Goal: Information Seeking & Learning: Find specific fact

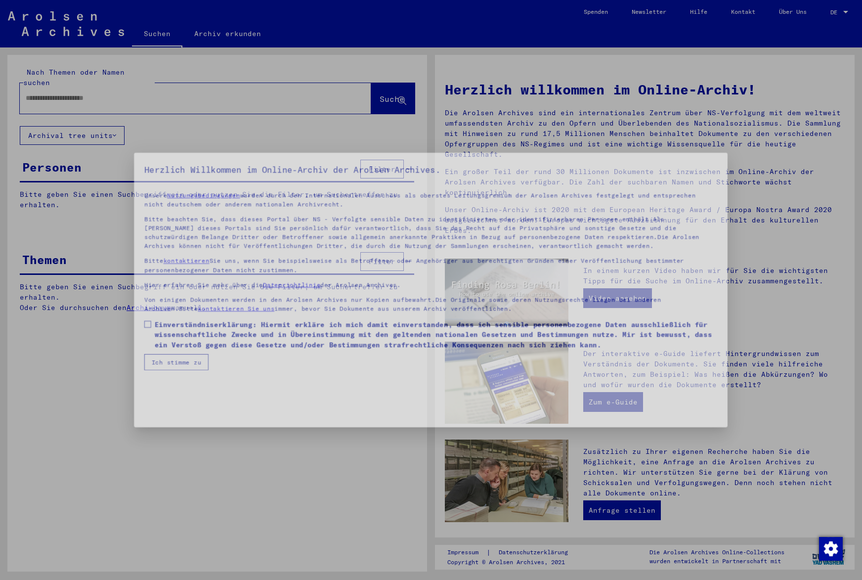
type input "**********"
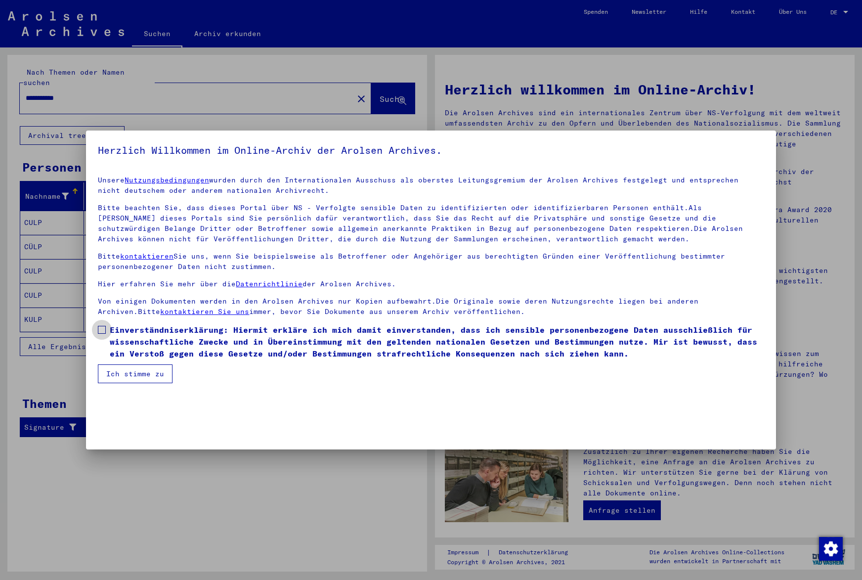
click at [107, 328] on label "Einverständniserklärung: Hiermit erkläre ich mich damit einverstanden, dass ich…" at bounding box center [431, 342] width 666 height 36
click at [143, 368] on button "Ich stimme zu" at bounding box center [135, 373] width 75 height 19
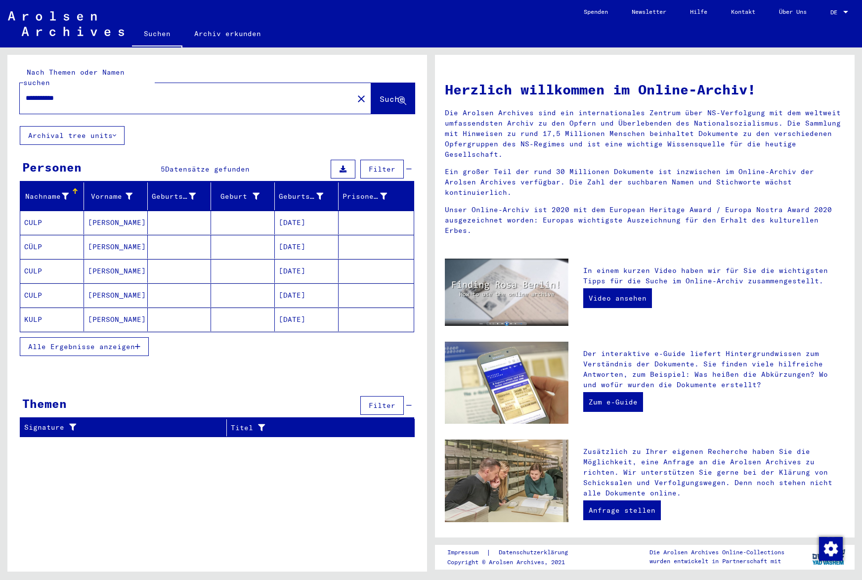
click at [301, 214] on mat-cell "[DATE]" at bounding box center [307, 223] width 64 height 24
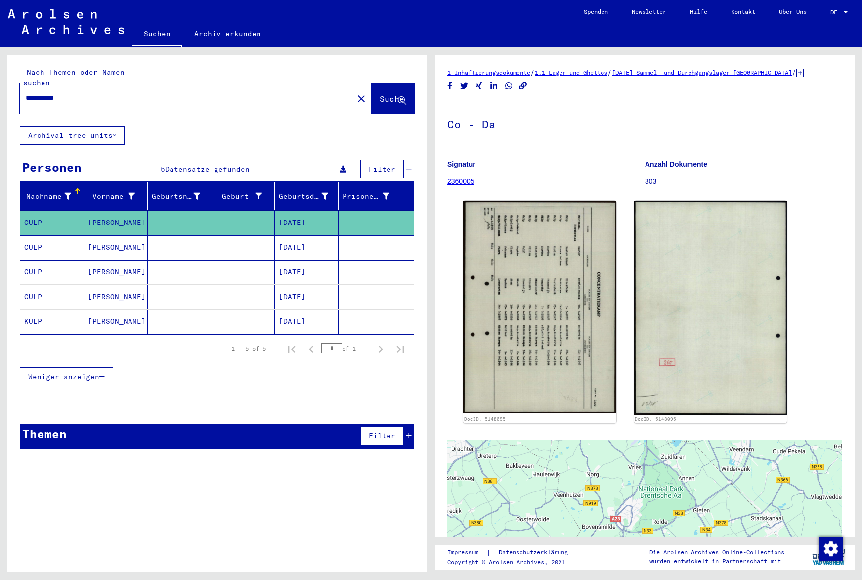
click at [647, 492] on div at bounding box center [644, 562] width 395 height 247
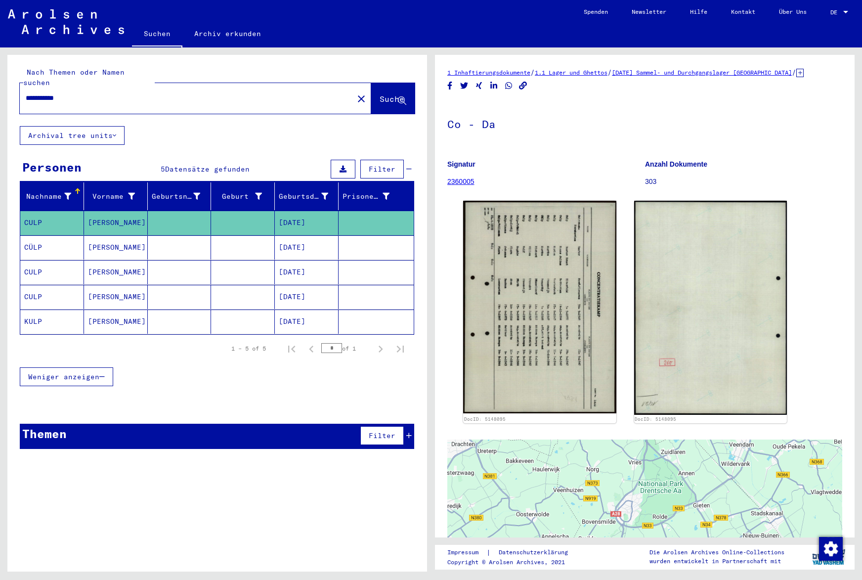
click at [627, 494] on div at bounding box center [644, 562] width 395 height 247
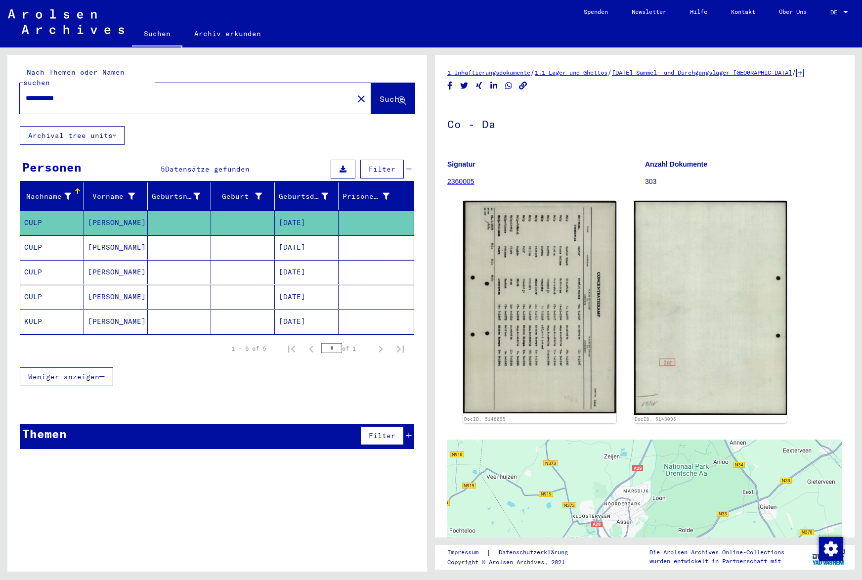
click at [229, 237] on mat-cell at bounding box center [243, 247] width 64 height 24
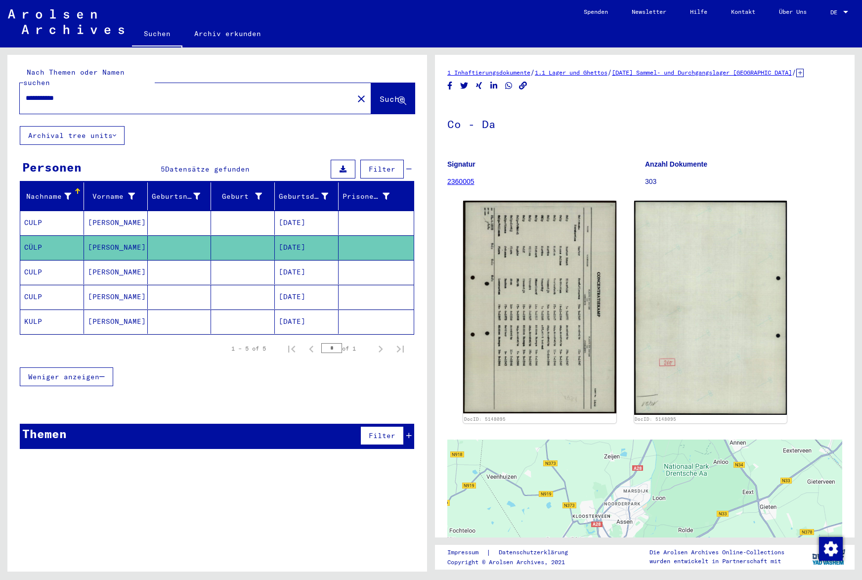
click at [229, 237] on mat-cell at bounding box center [243, 247] width 64 height 24
click at [112, 260] on mat-cell "[PERSON_NAME]" at bounding box center [116, 272] width 64 height 24
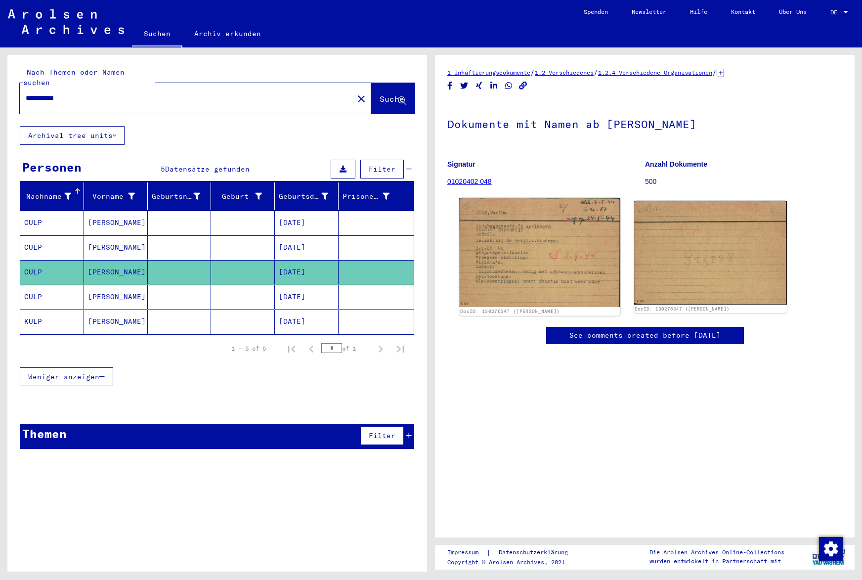
click at [538, 244] on img at bounding box center [539, 252] width 161 height 109
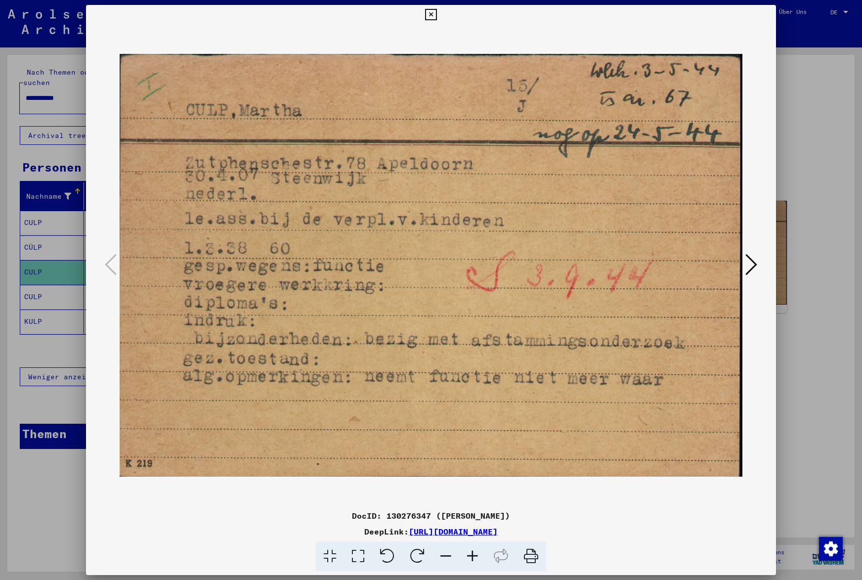
click at [536, 558] on icon at bounding box center [531, 556] width 30 height 30
click at [753, 265] on icon at bounding box center [751, 265] width 12 height 24
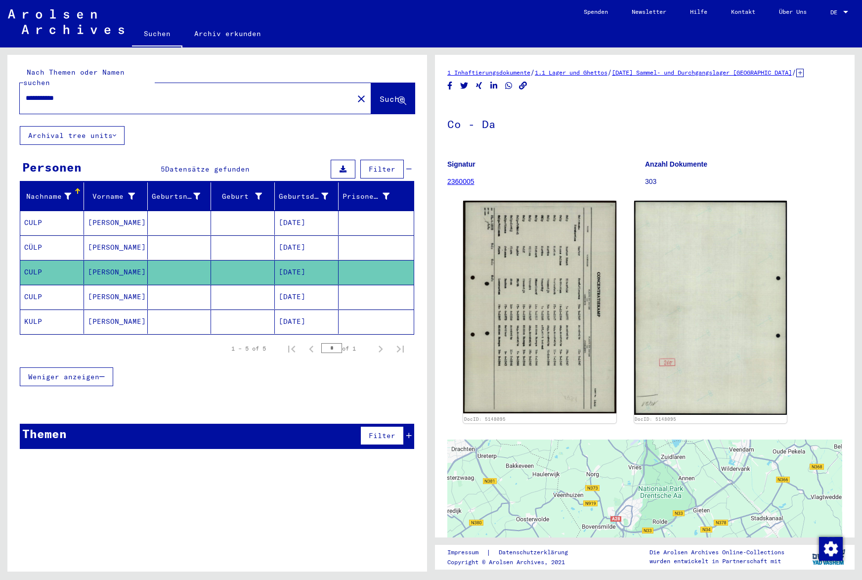
click at [104, 285] on mat-cell "[PERSON_NAME]" at bounding box center [116, 297] width 64 height 24
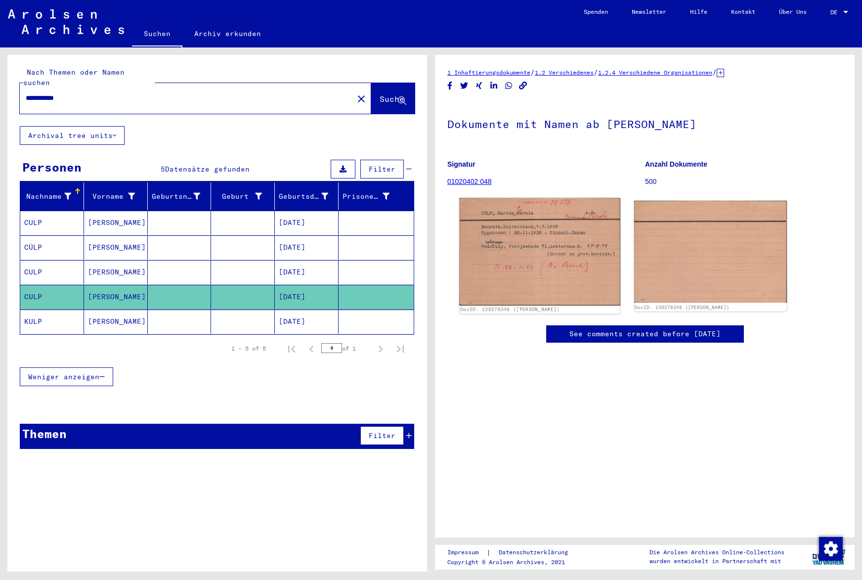
click at [549, 243] on img at bounding box center [539, 251] width 161 height 107
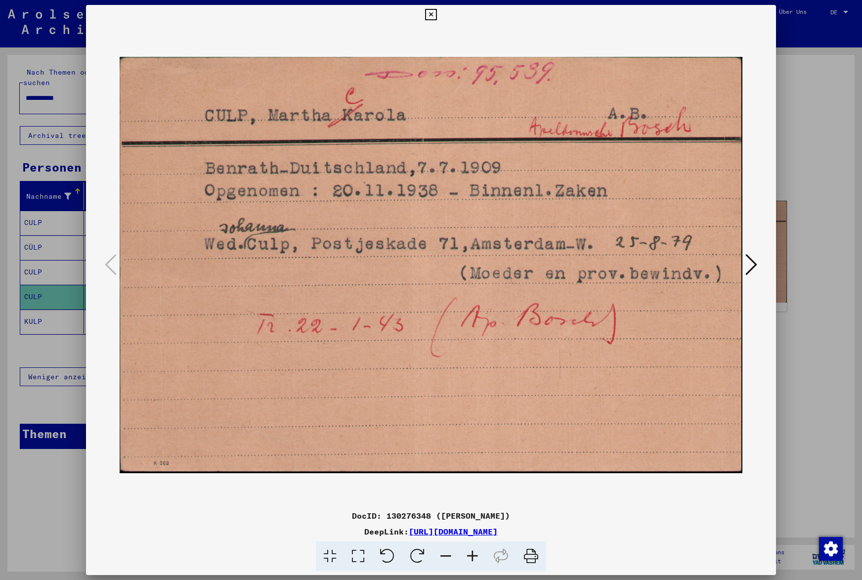
click at [759, 259] on button at bounding box center [751, 265] width 18 height 28
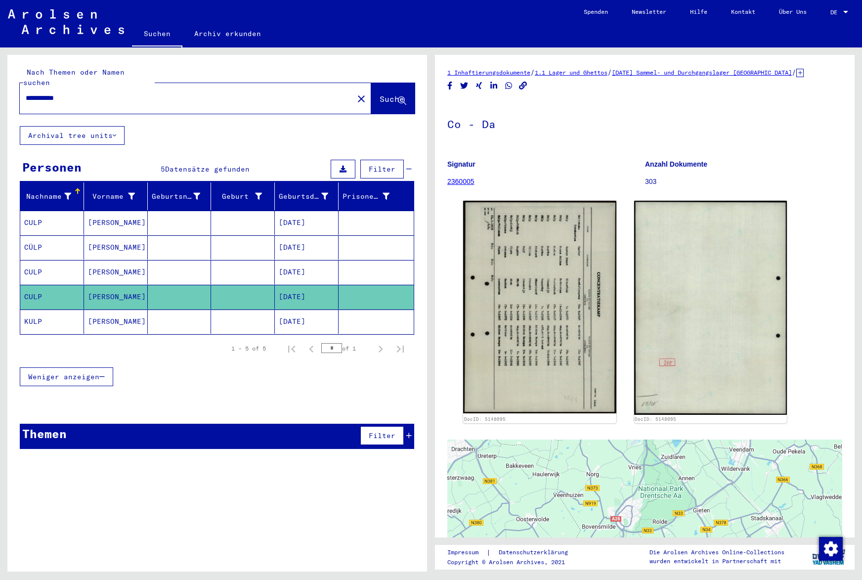
click at [140, 213] on mat-cell "[PERSON_NAME]" at bounding box center [116, 223] width 64 height 24
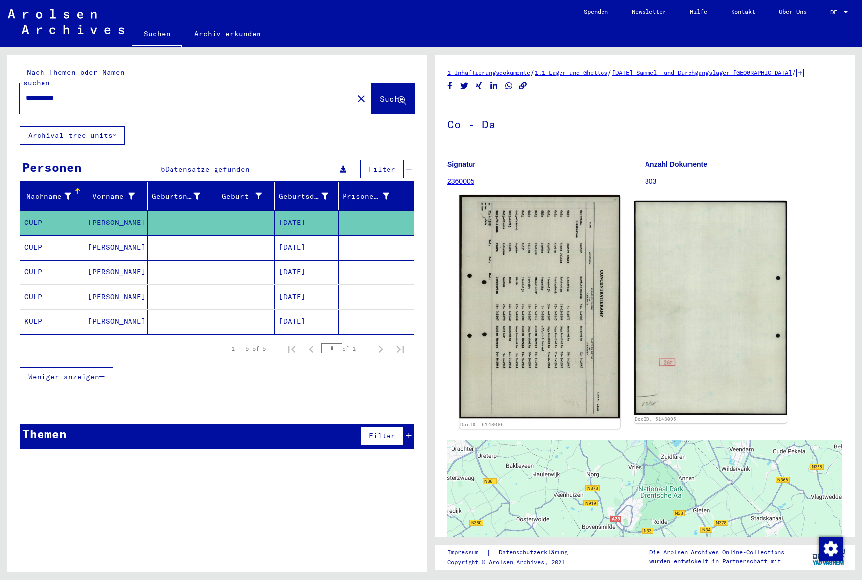
click at [537, 302] on img at bounding box center [539, 306] width 161 height 223
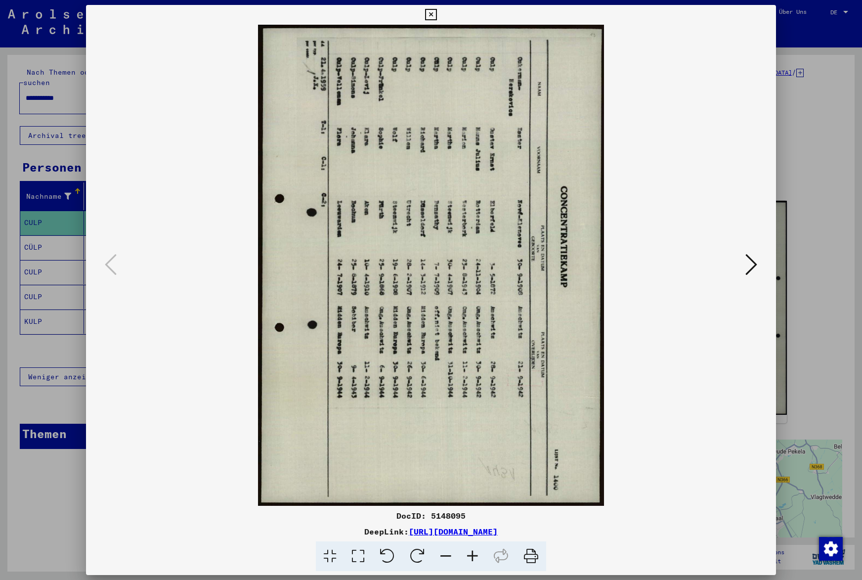
click at [421, 555] on icon at bounding box center [417, 556] width 30 height 30
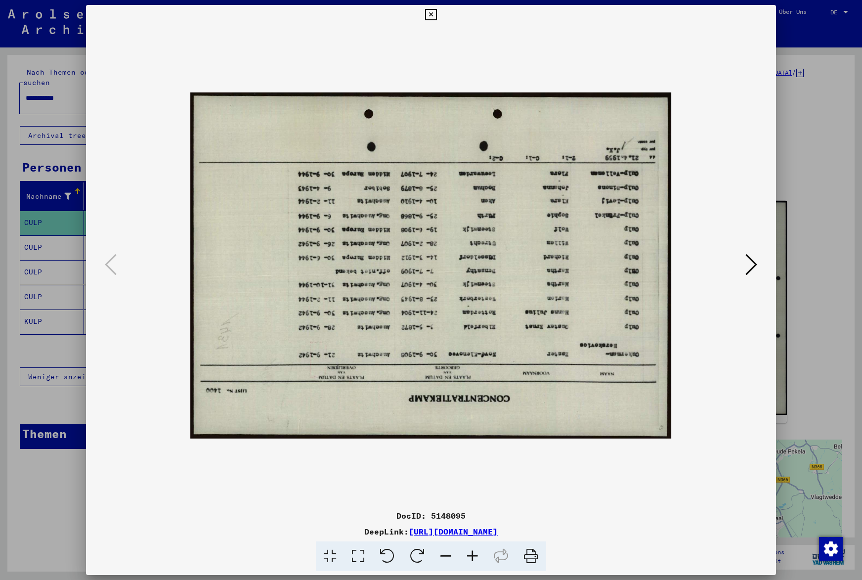
click at [421, 555] on icon at bounding box center [417, 556] width 30 height 30
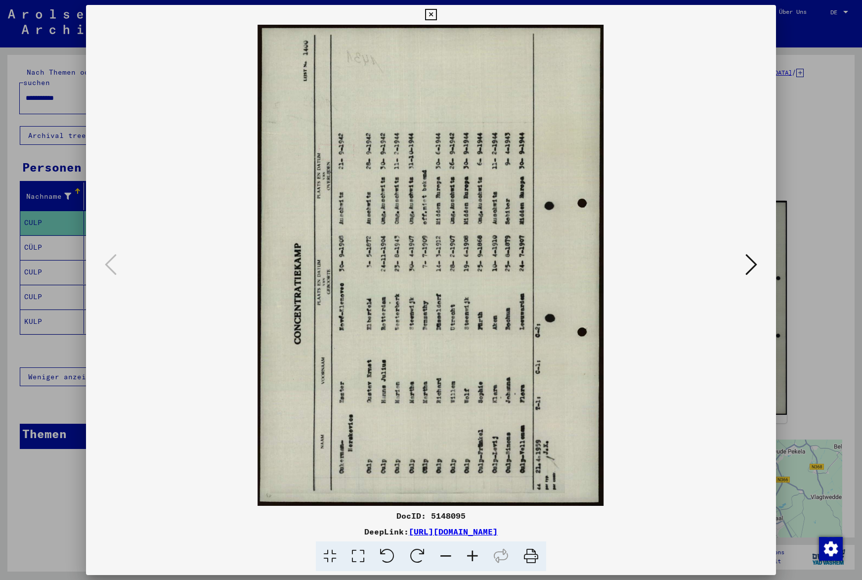
click at [421, 555] on icon at bounding box center [417, 556] width 30 height 30
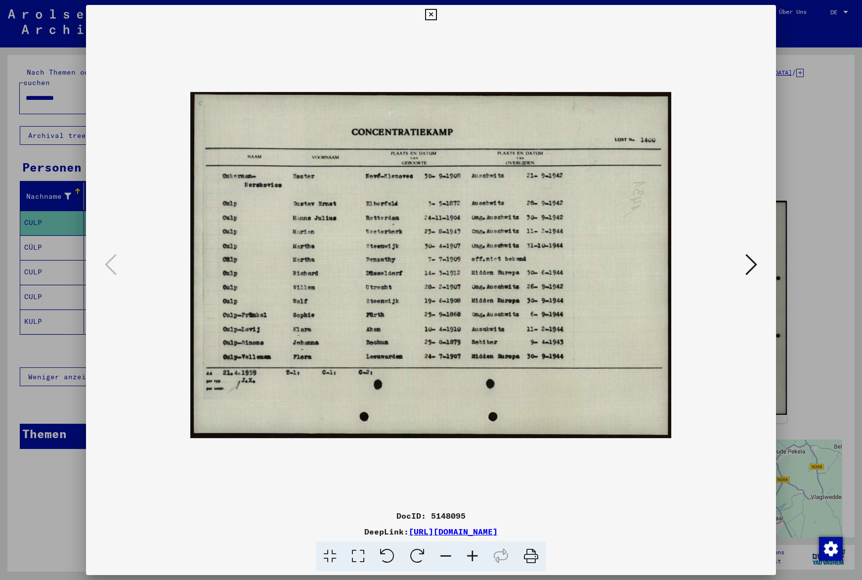
click at [476, 555] on icon at bounding box center [472, 556] width 27 height 30
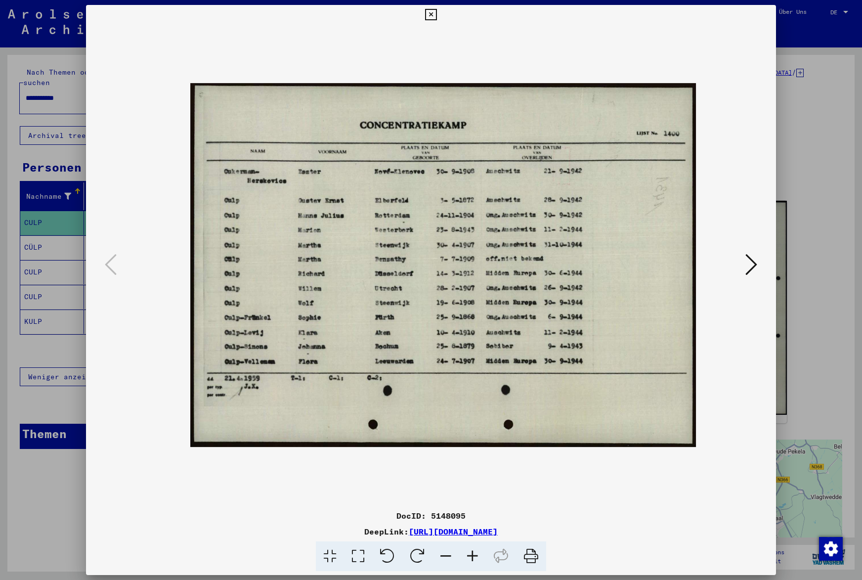
click at [476, 555] on icon at bounding box center [472, 556] width 27 height 30
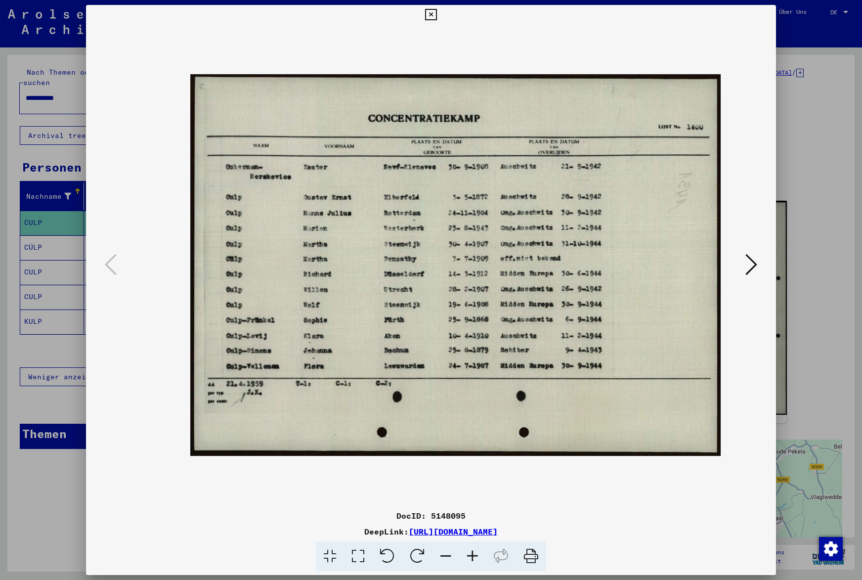
click at [476, 555] on icon at bounding box center [472, 556] width 27 height 30
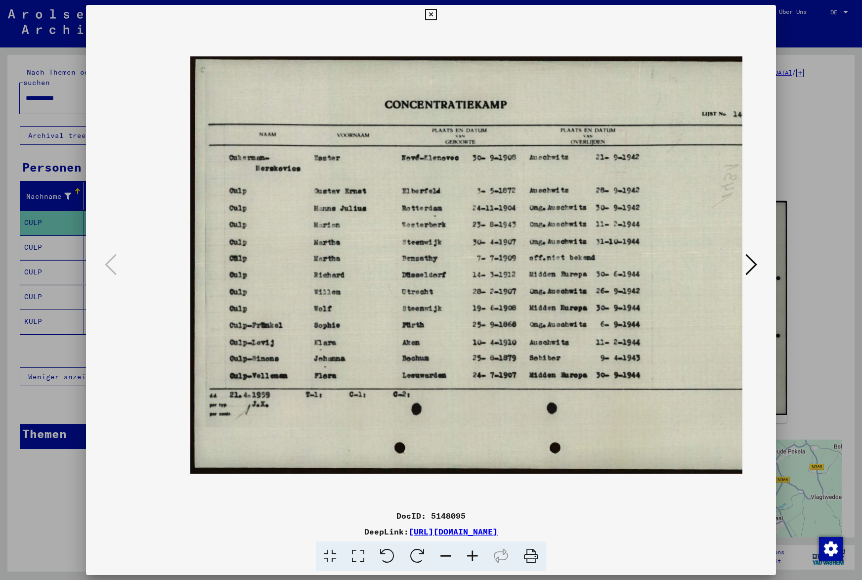
click at [476, 555] on icon at bounding box center [472, 556] width 27 height 30
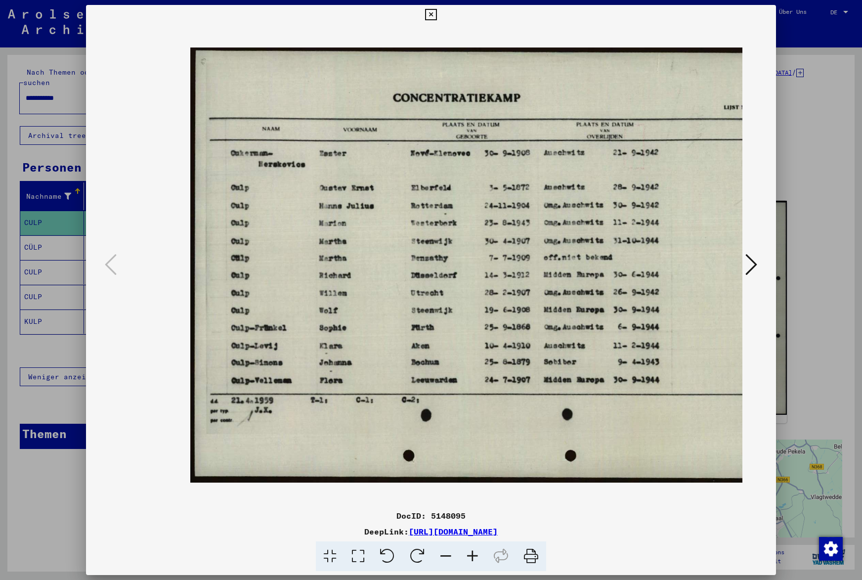
click at [476, 555] on icon at bounding box center [472, 556] width 27 height 30
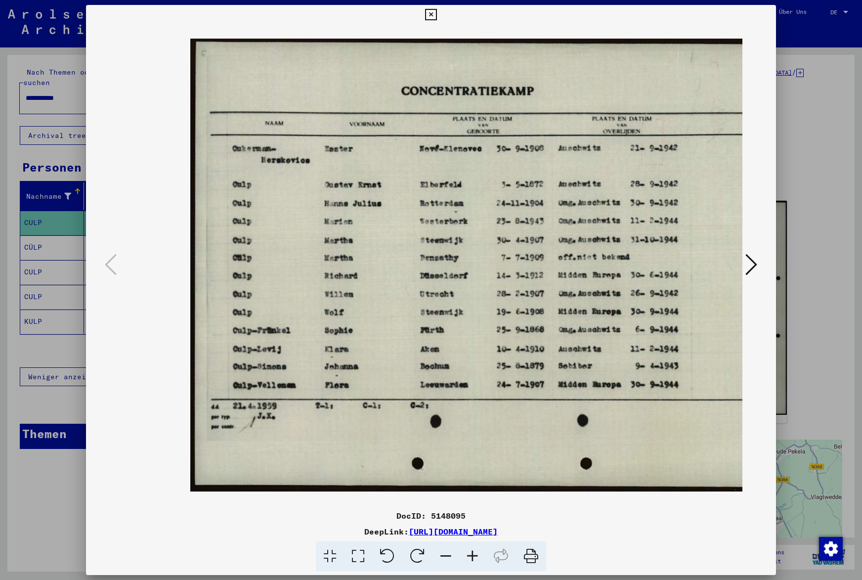
click at [476, 555] on icon at bounding box center [472, 556] width 27 height 30
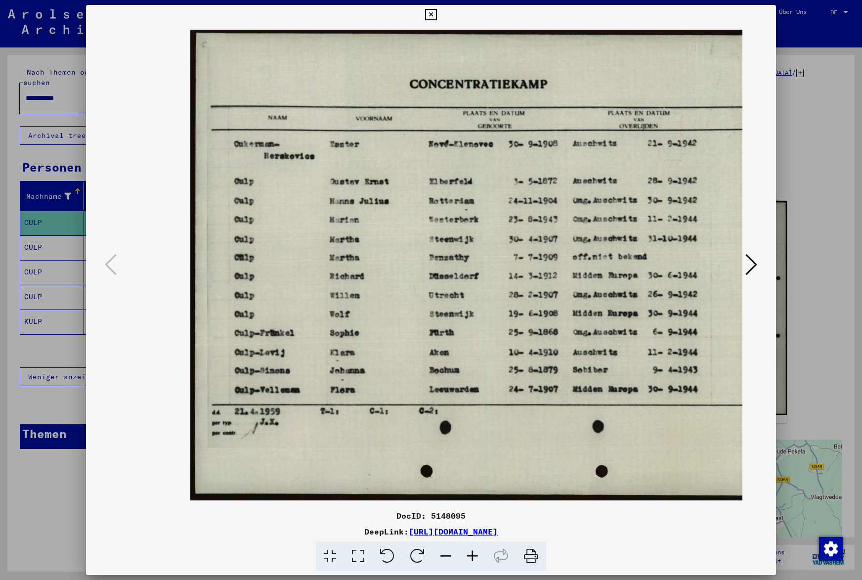
click at [476, 555] on icon at bounding box center [472, 556] width 27 height 30
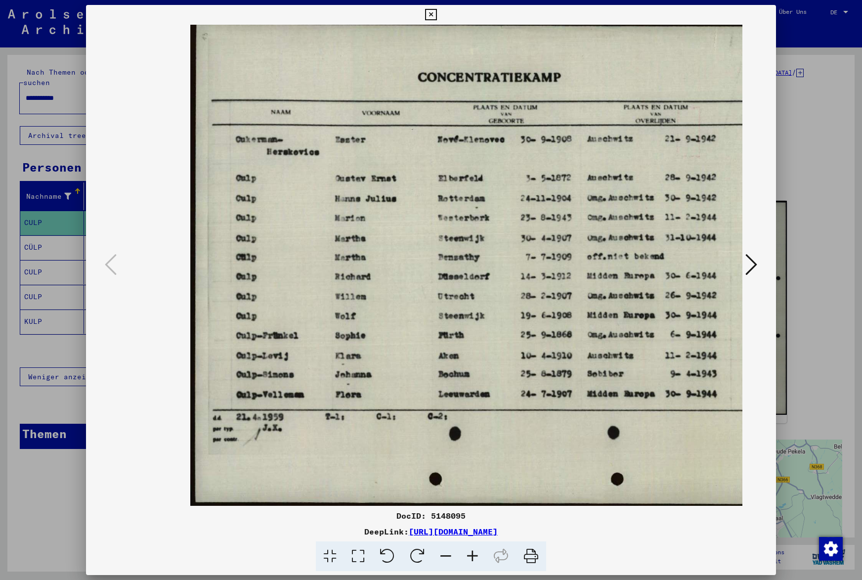
click at [474, 554] on icon at bounding box center [472, 556] width 27 height 30
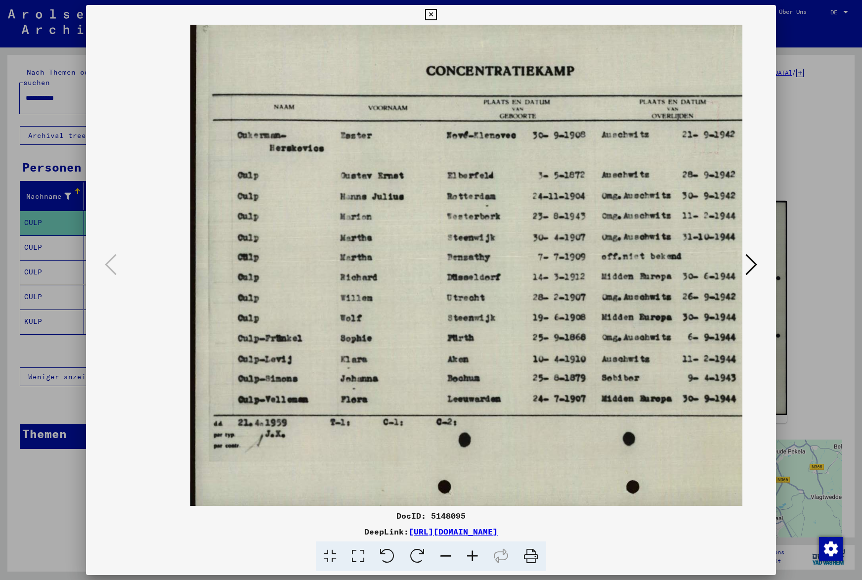
click at [474, 554] on icon at bounding box center [472, 556] width 27 height 30
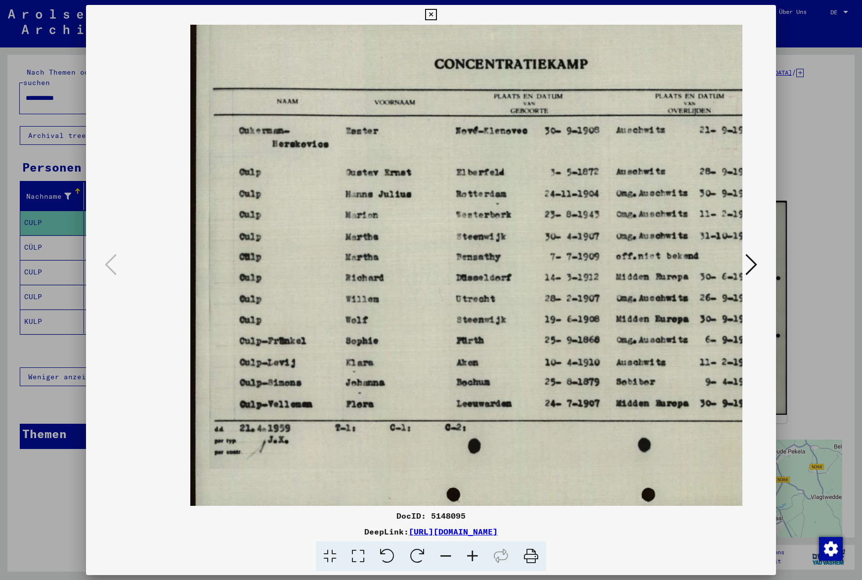
click at [474, 554] on icon at bounding box center [472, 556] width 27 height 30
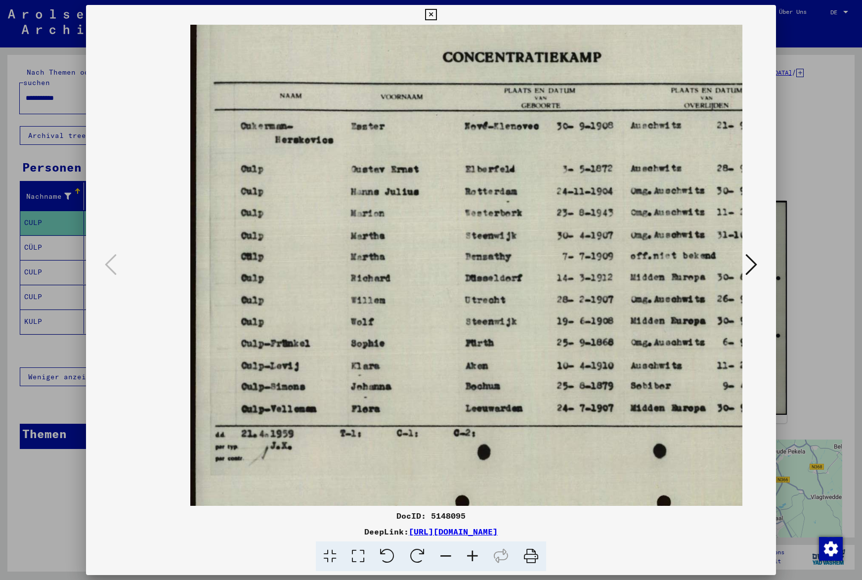
click at [448, 554] on icon at bounding box center [445, 556] width 27 height 30
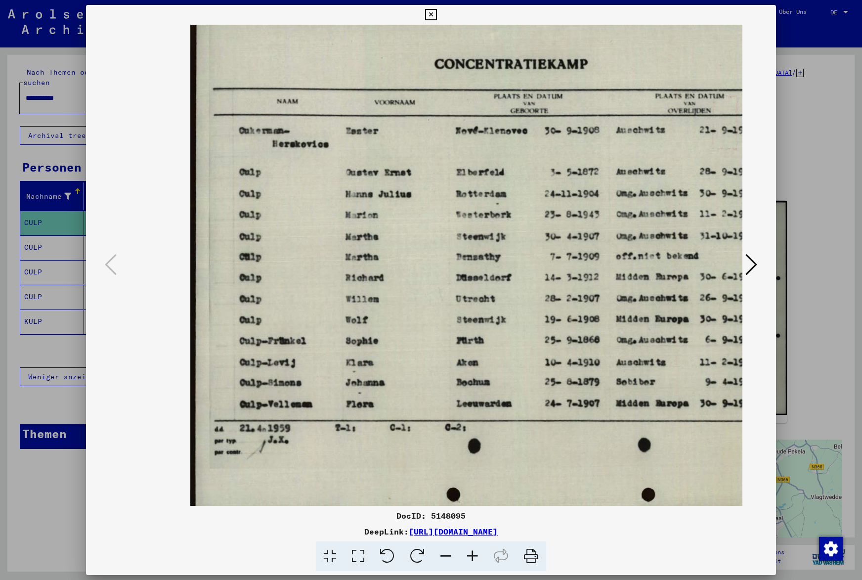
click at [448, 554] on icon at bounding box center [445, 556] width 27 height 30
